Goal: Transaction & Acquisition: Register for event/course

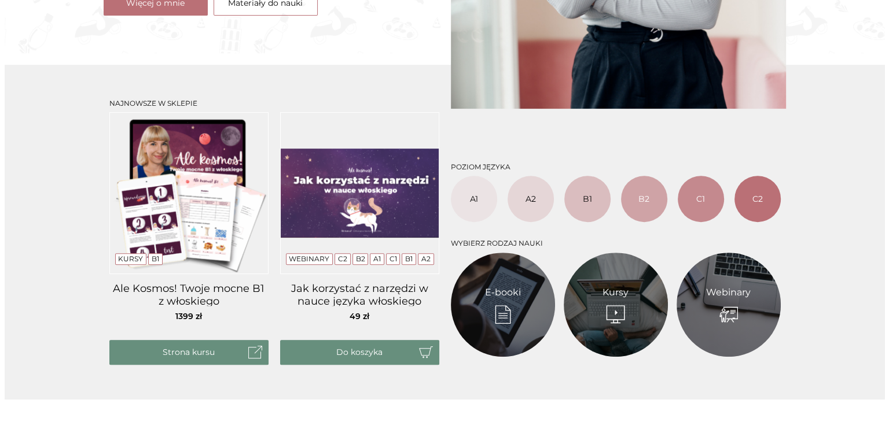
scroll to position [405, 0]
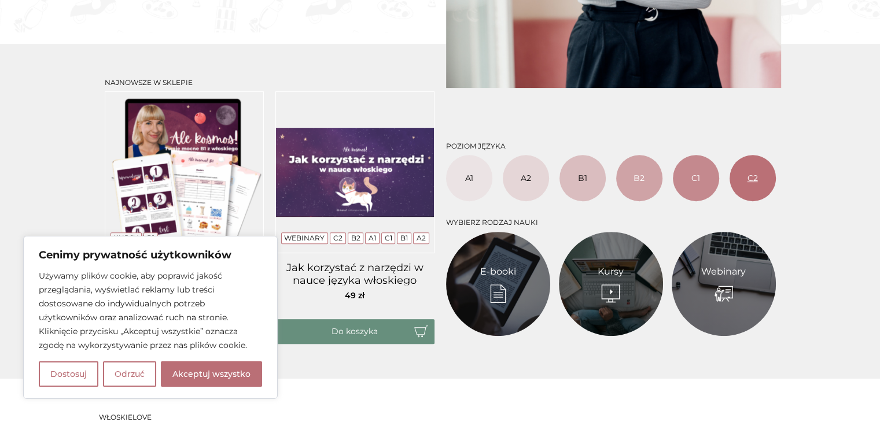
click at [746, 183] on link "C2" at bounding box center [753, 178] width 46 height 46
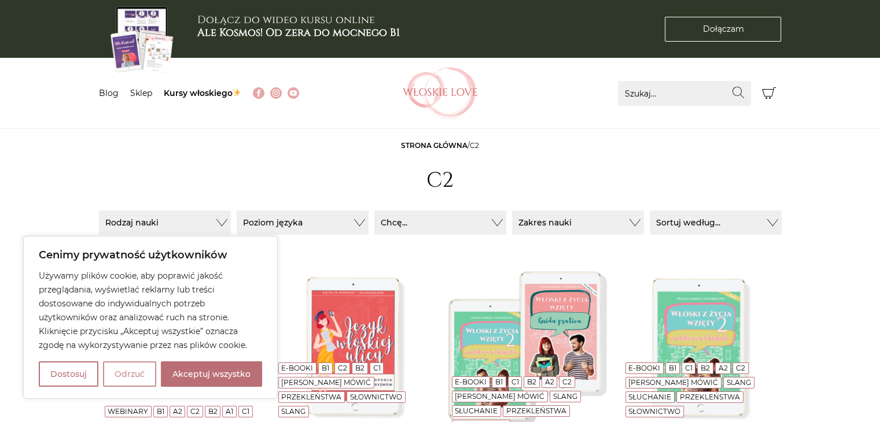
click at [121, 369] on button "Odrzuć" at bounding box center [129, 374] width 53 height 25
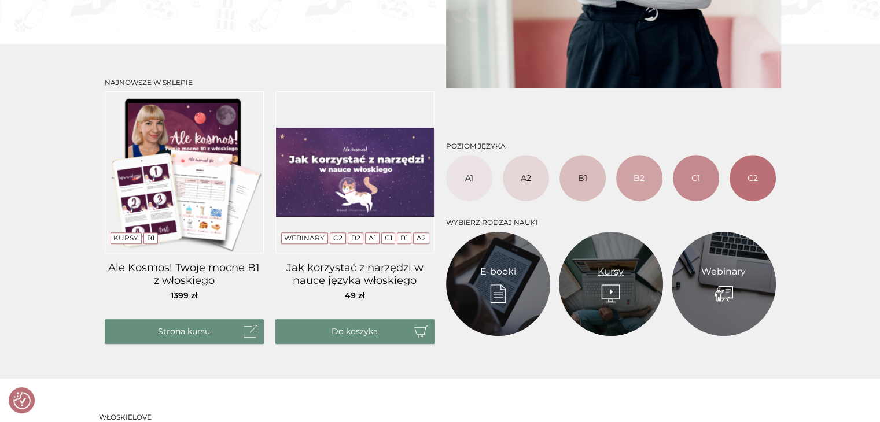
click at [598, 275] on link "Kursy" at bounding box center [611, 272] width 26 height 14
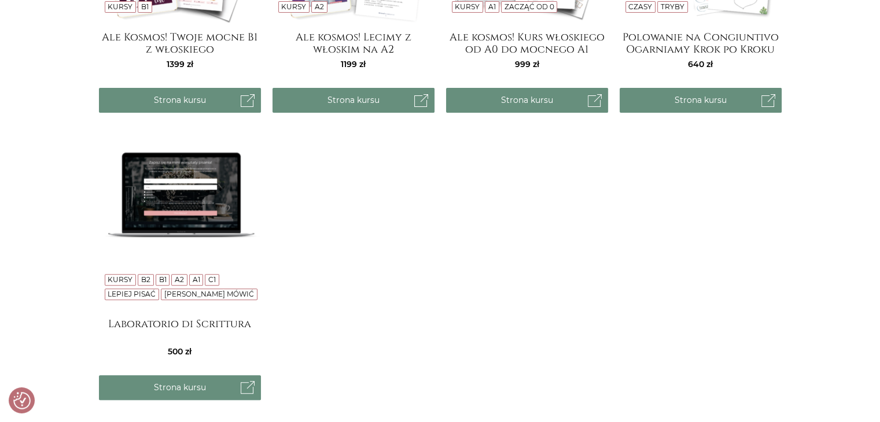
scroll to position [463, 0]
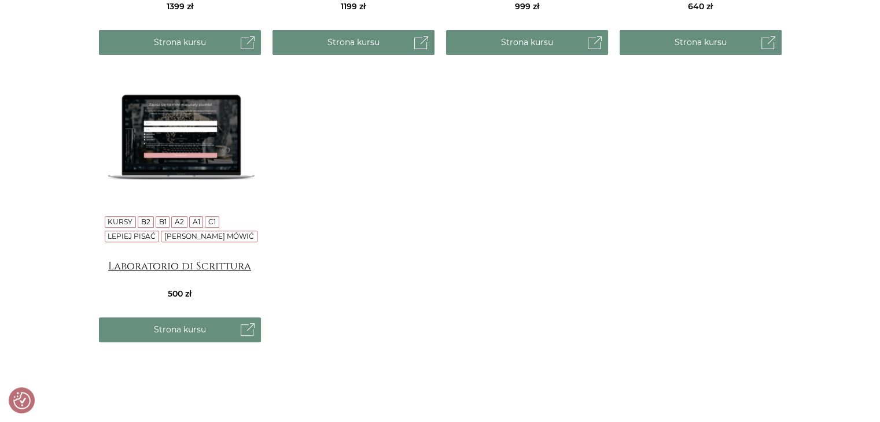
click at [200, 270] on h4 "Laboratorio di Scrittura" at bounding box center [180, 271] width 162 height 23
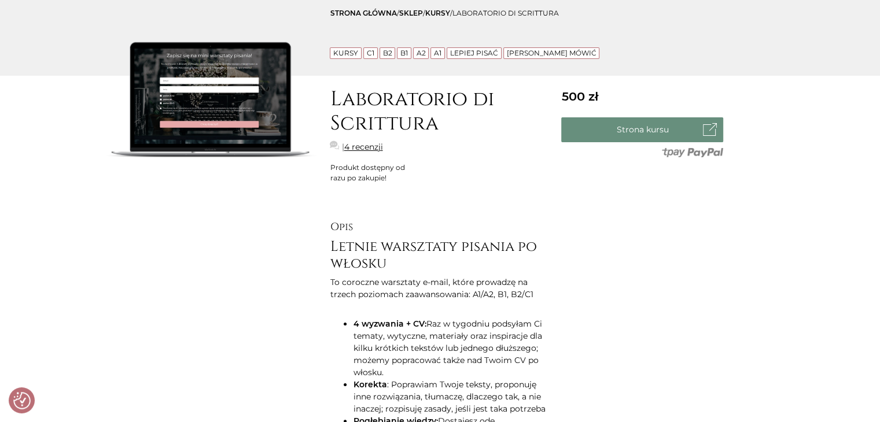
scroll to position [116, 0]
